Goal: Information Seeking & Learning: Learn about a topic

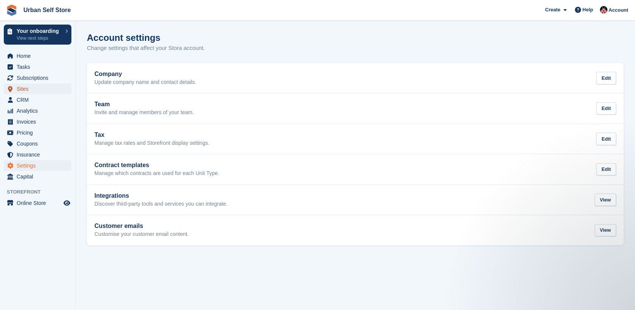
click at [27, 89] on span "Sites" at bounding box center [39, 89] width 45 height 11
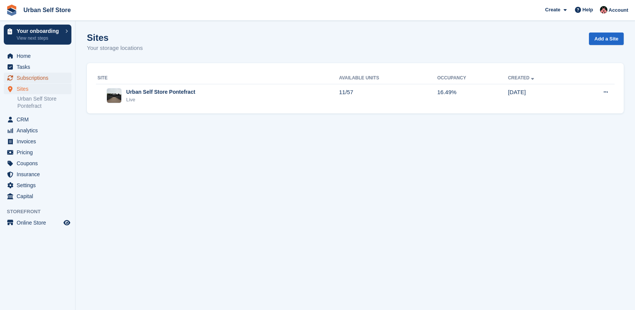
click at [33, 78] on span "Subscriptions" at bounding box center [39, 78] width 45 height 11
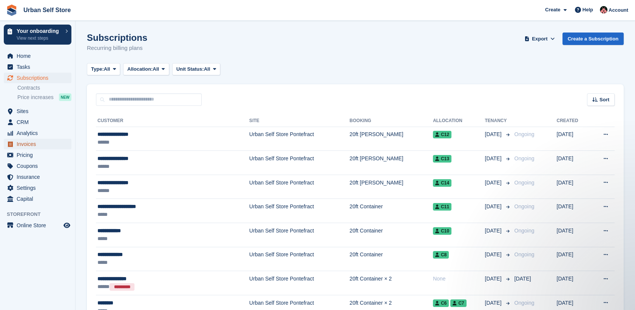
click at [25, 146] on span "Invoices" at bounding box center [39, 144] width 45 height 11
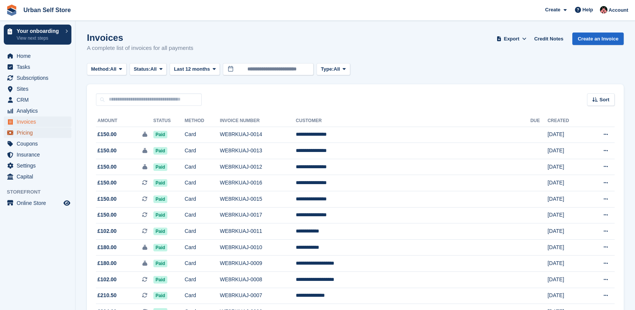
click at [31, 133] on span "Pricing" at bounding box center [39, 132] width 45 height 11
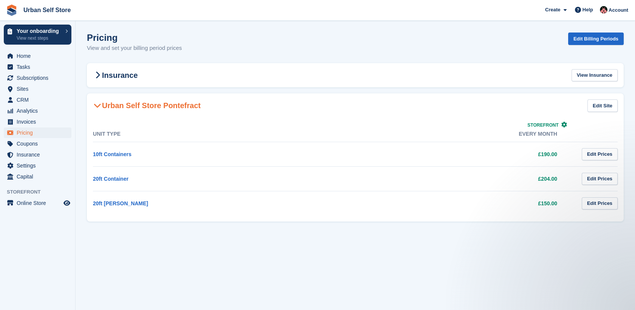
drag, startPoint x: 562, startPoint y: 155, endPoint x: 520, endPoint y: 151, distance: 42.1
click at [520, 151] on td "£190.00" at bounding box center [453, 154] width 240 height 25
drag, startPoint x: 520, startPoint y: 151, endPoint x: 504, endPoint y: 154, distance: 16.5
click at [504, 154] on td "£190.00" at bounding box center [453, 154] width 240 height 25
click at [434, 127] on div "Storefront" at bounding box center [453, 122] width 240 height 9
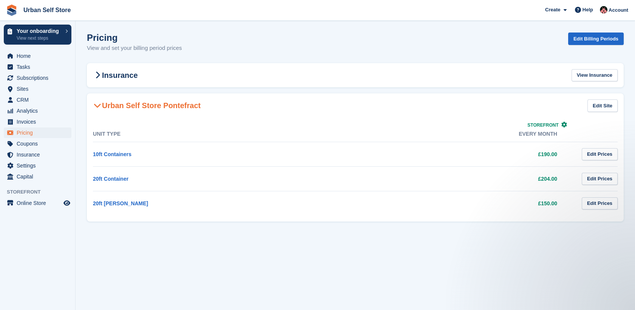
click at [314, 121] on div "Unit Type Storefront Every month 10ft Containers £190.00 Edit Prices 20ft Conta…" at bounding box center [355, 170] width 537 height 104
